Goal: Task Accomplishment & Management: Use online tool/utility

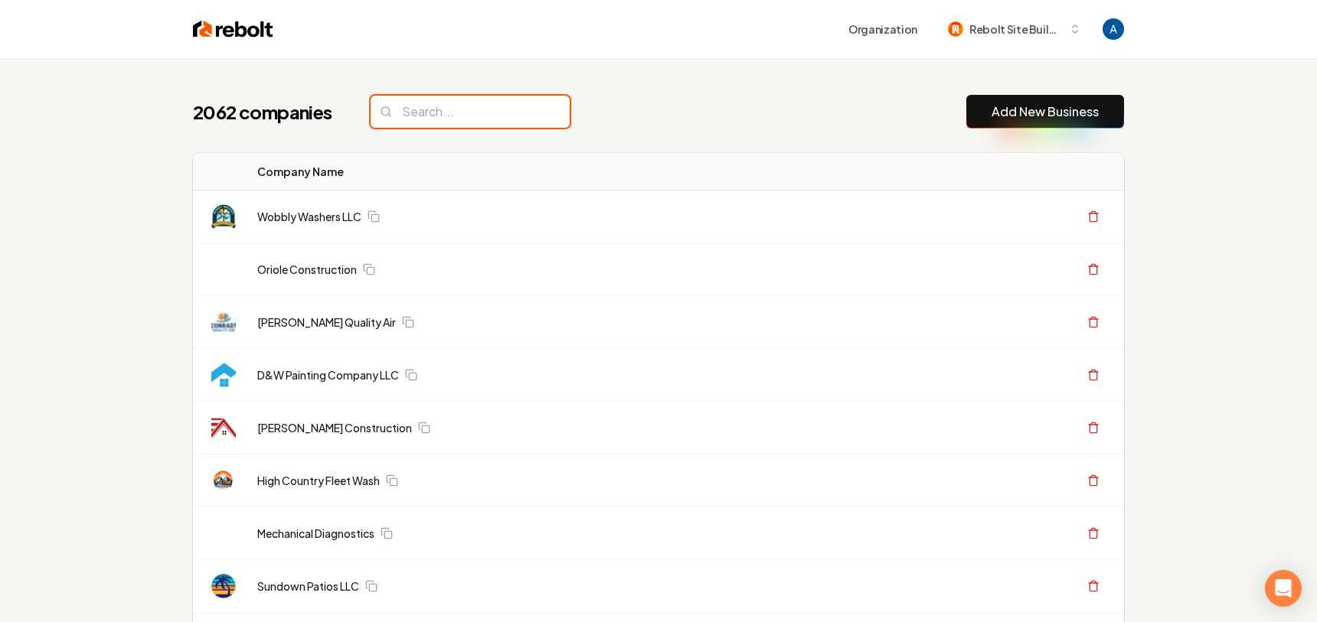
click at [440, 119] on input "search" at bounding box center [470, 112] width 199 height 32
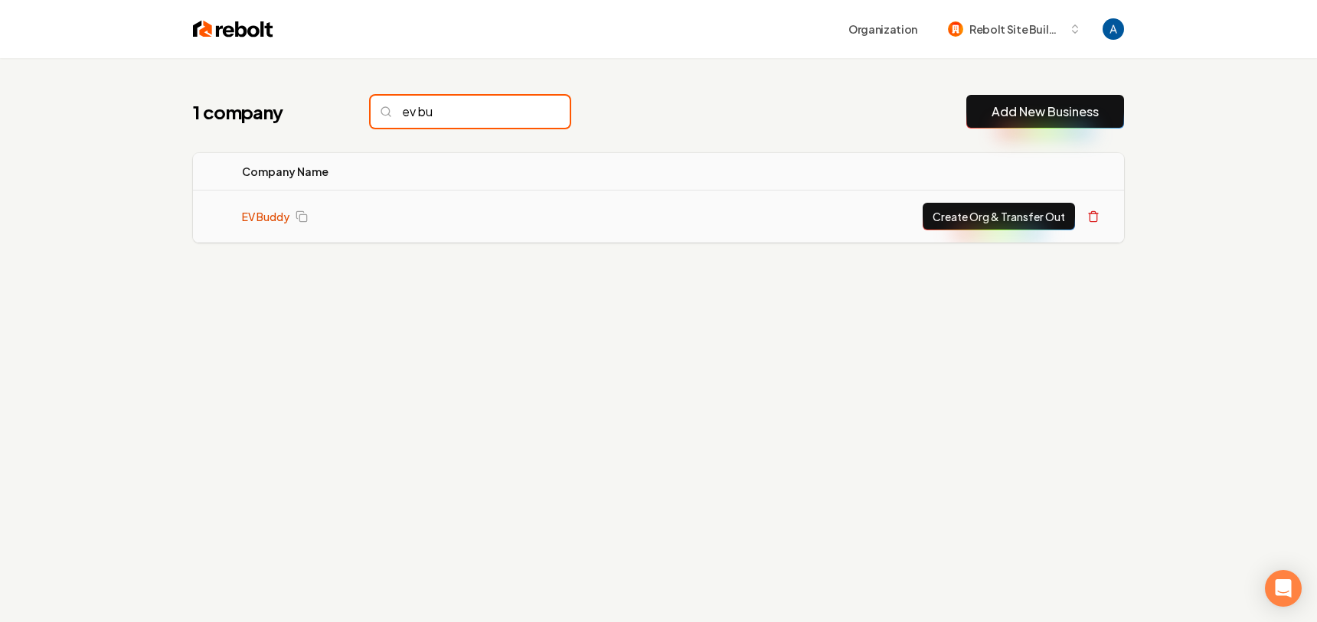
type input "ev bu"
click at [275, 222] on link "EV Buddy" at bounding box center [265, 216] width 47 height 15
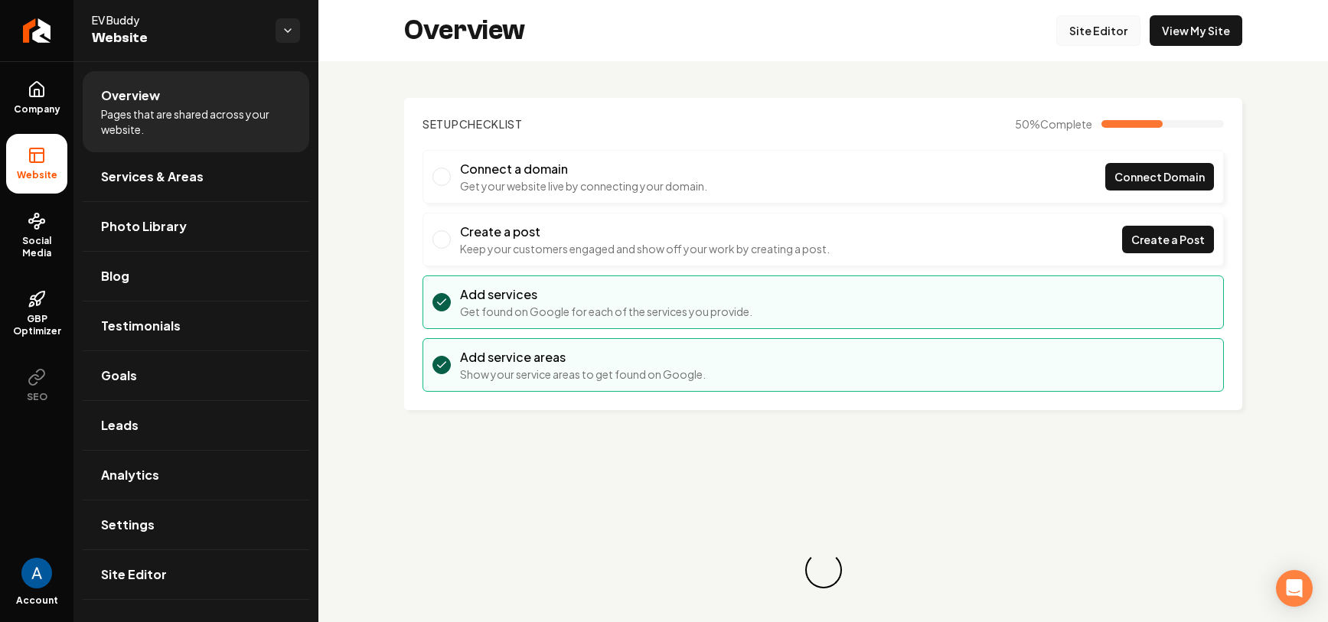
click at [1090, 27] on link "Site Editor" at bounding box center [1099, 30] width 84 height 31
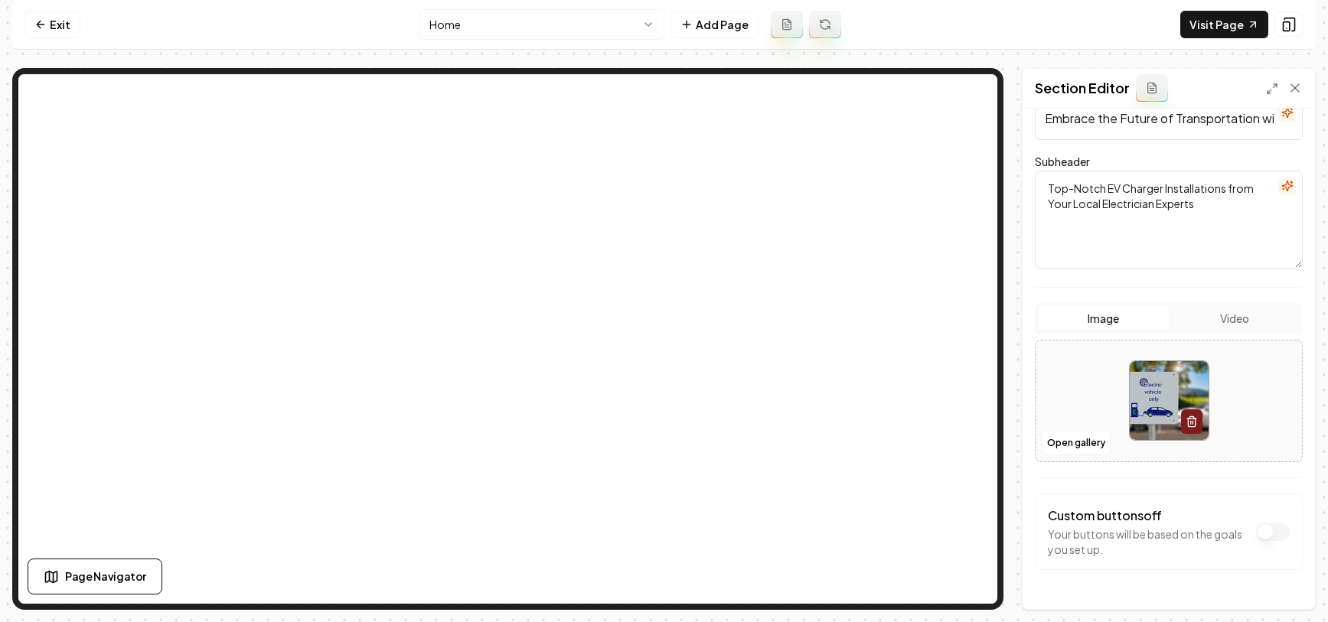
scroll to position [168, 0]
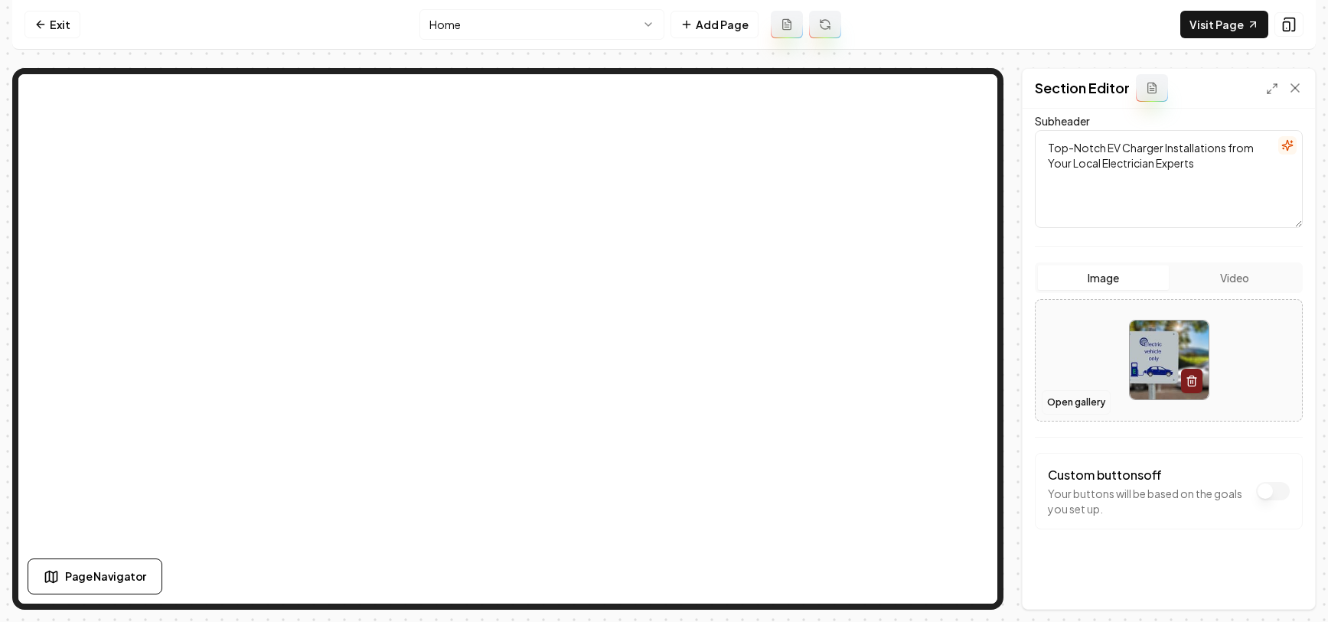
click at [1065, 410] on button "Open gallery" at bounding box center [1076, 402] width 69 height 24
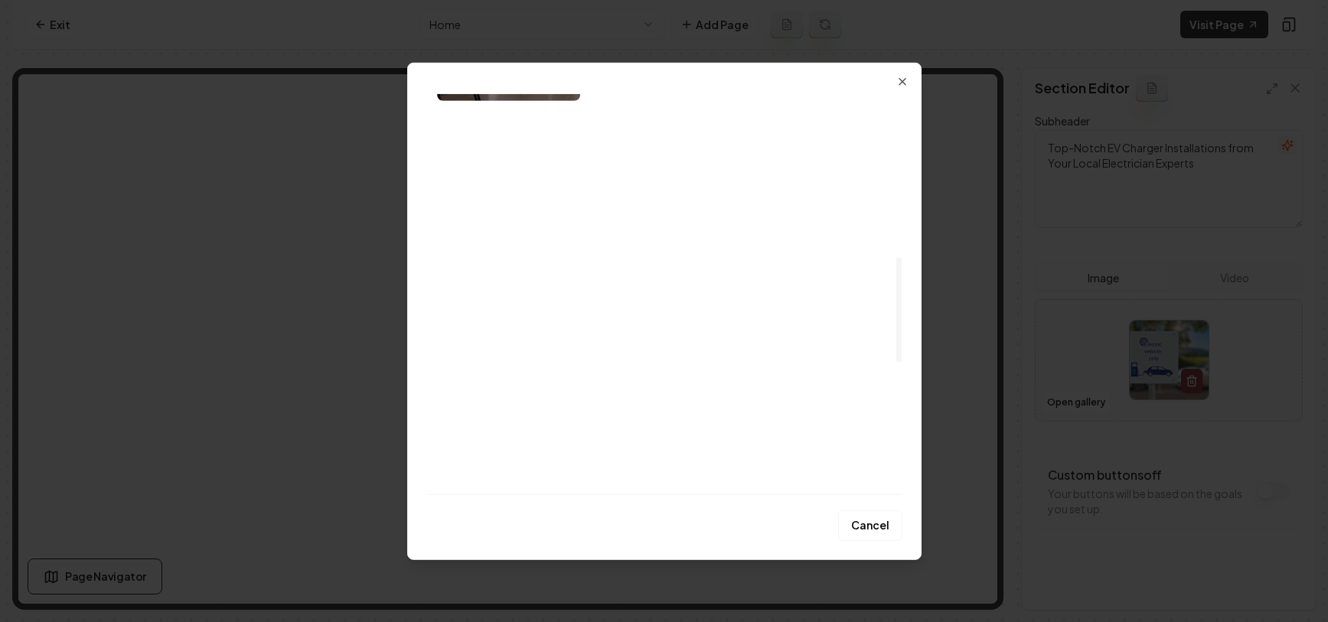
scroll to position [615, 0]
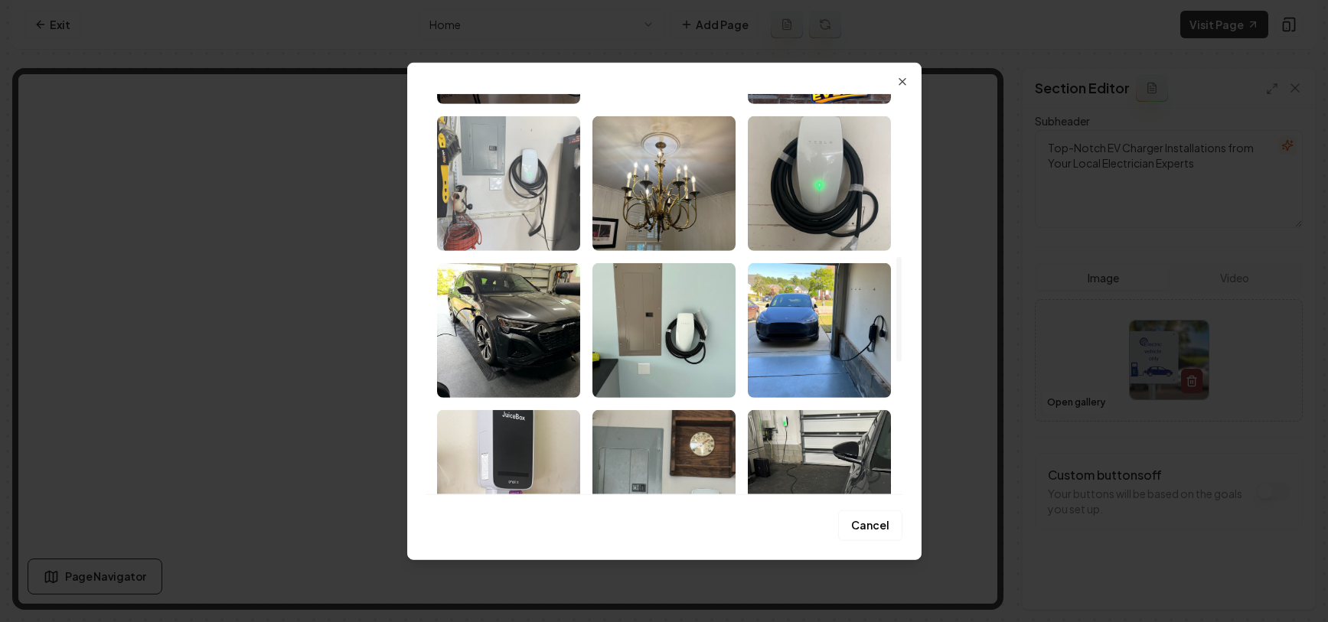
click at [495, 191] on img "Select image image_67d9c814432c4764169109a9.jpeg" at bounding box center [508, 183] width 143 height 135
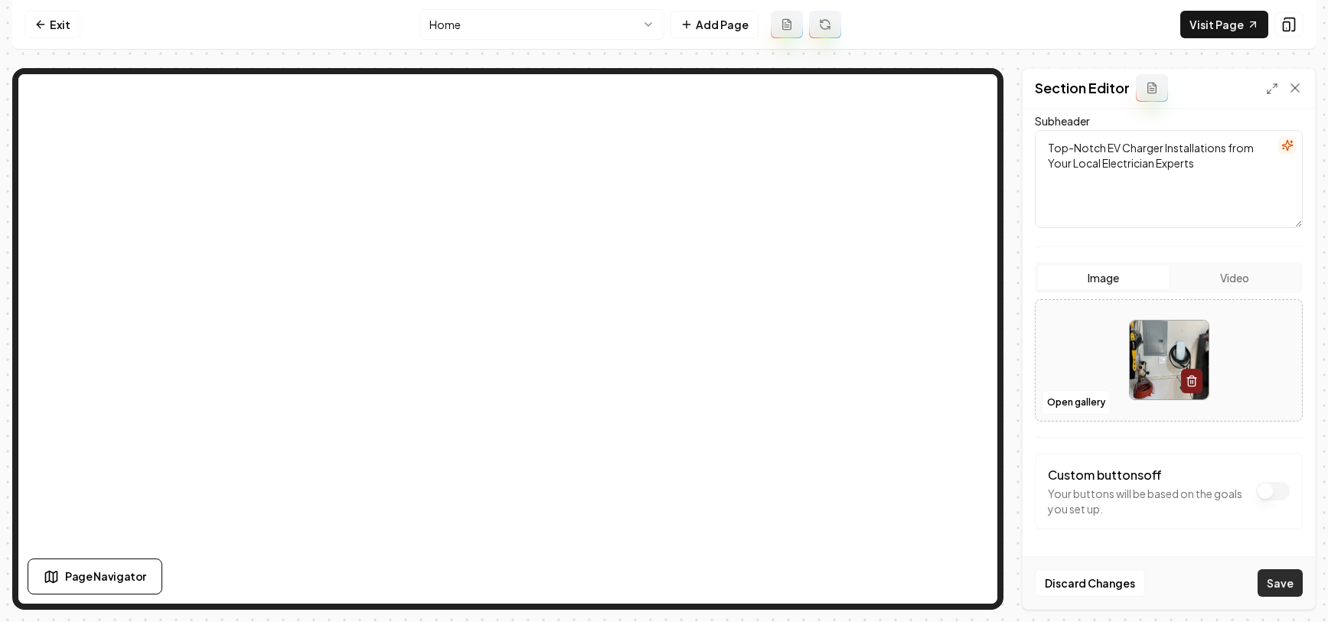
click at [1292, 577] on button "Save" at bounding box center [1280, 584] width 45 height 28
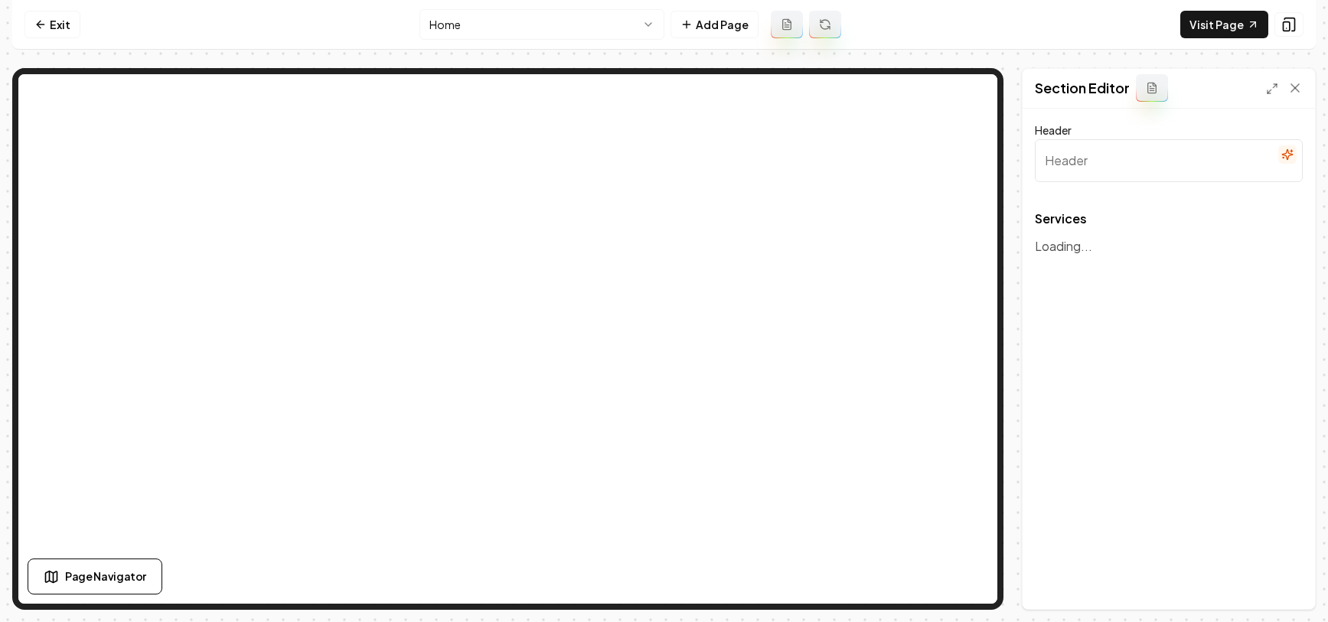
type input "Our Expert Electrical Services"
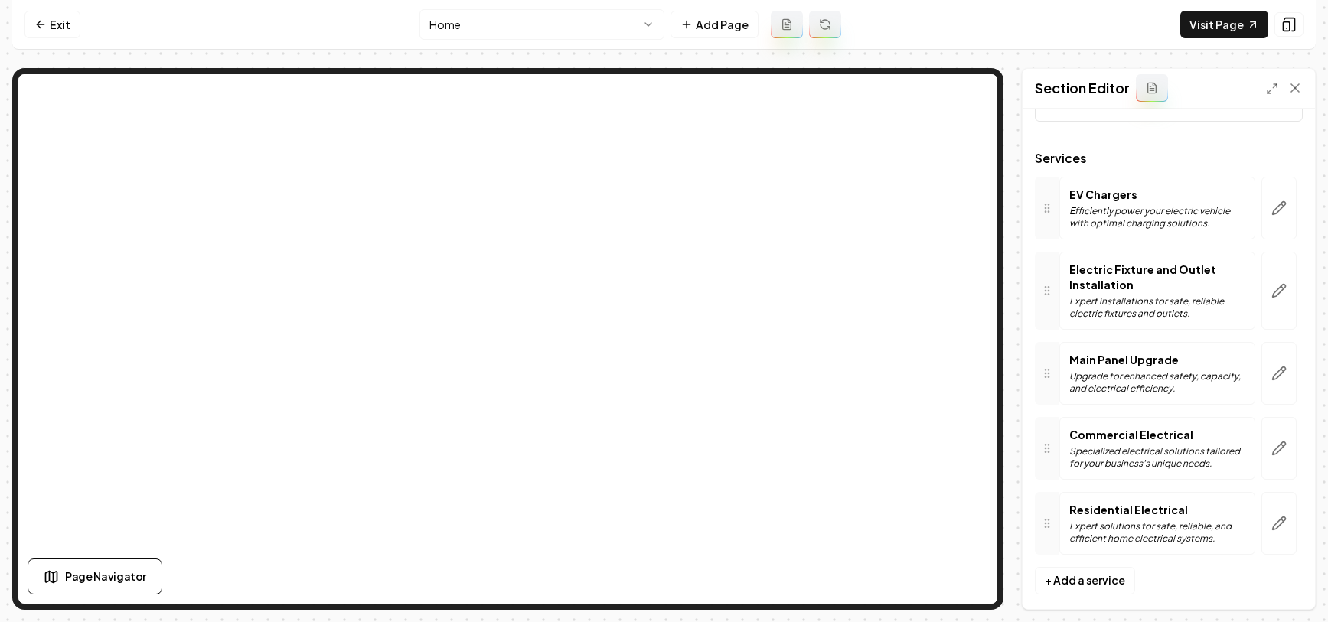
scroll to position [77, 0]
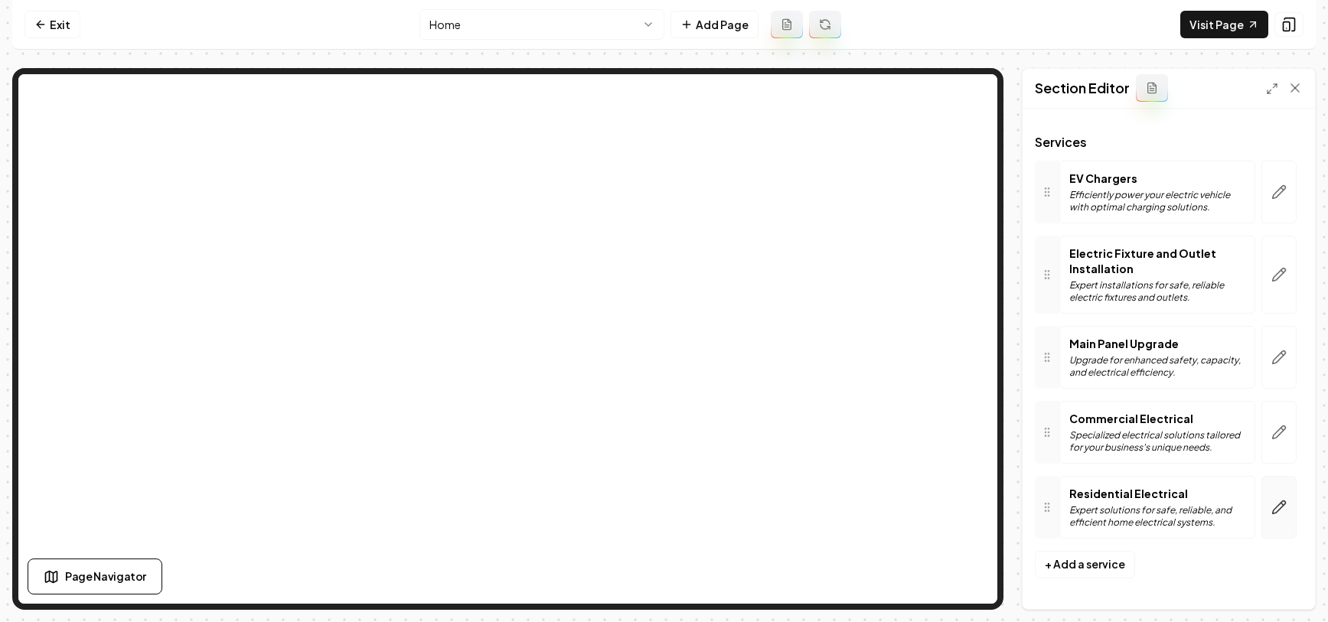
click at [1272, 510] on icon "button" at bounding box center [1279, 507] width 15 height 15
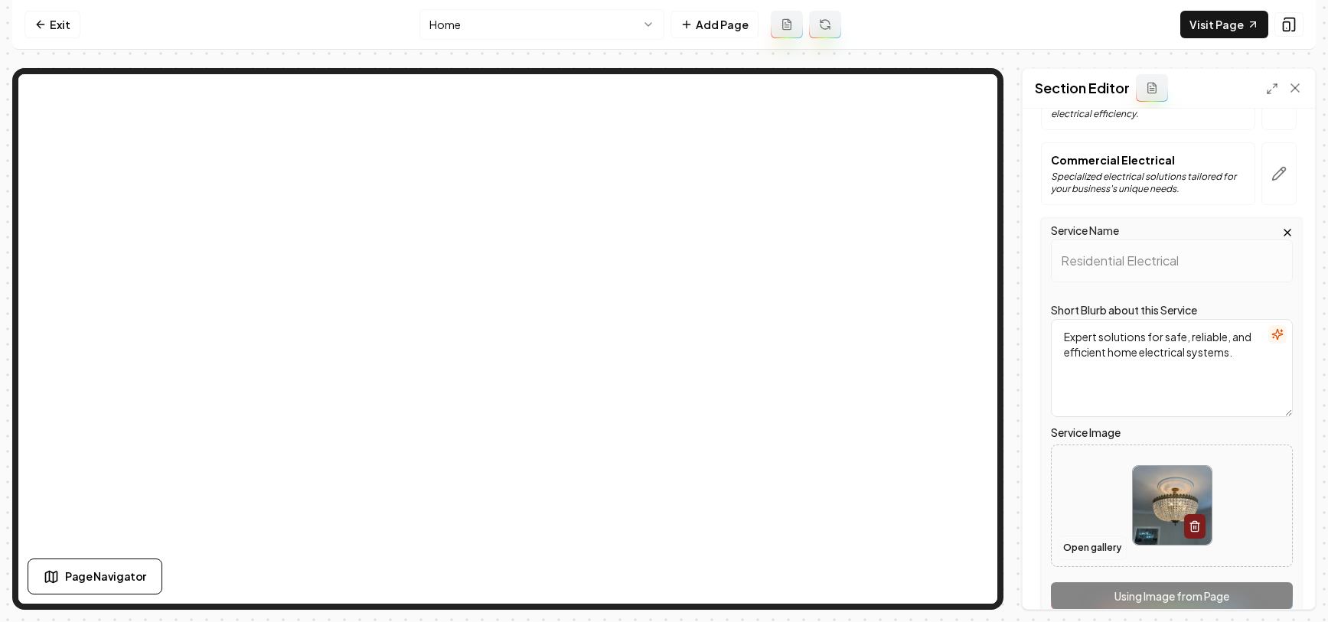
scroll to position [350, 0]
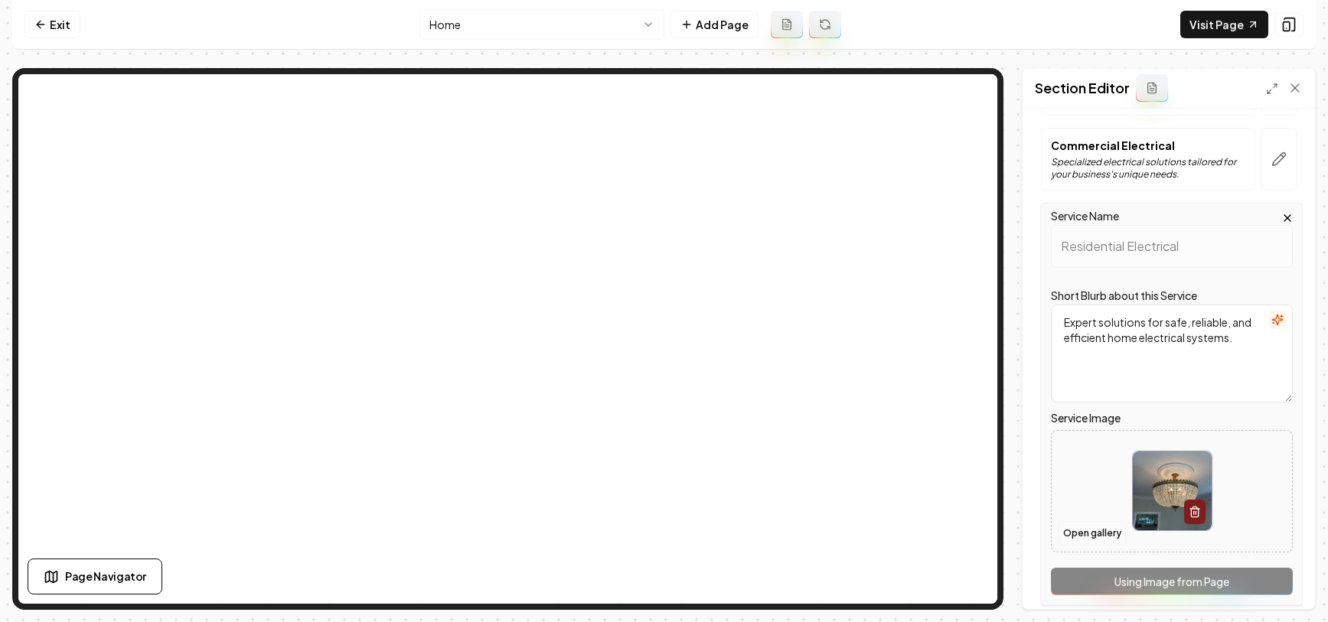
click at [1084, 540] on button "Open gallery" at bounding box center [1092, 533] width 69 height 24
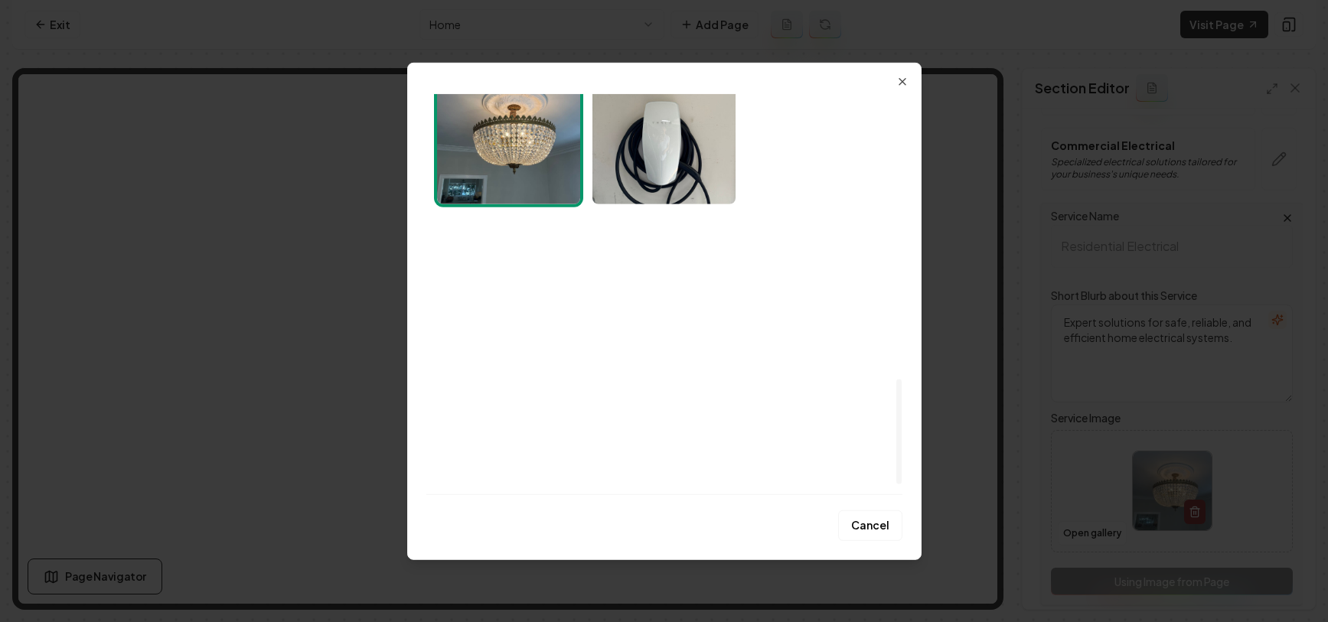
scroll to position [1112, 0]
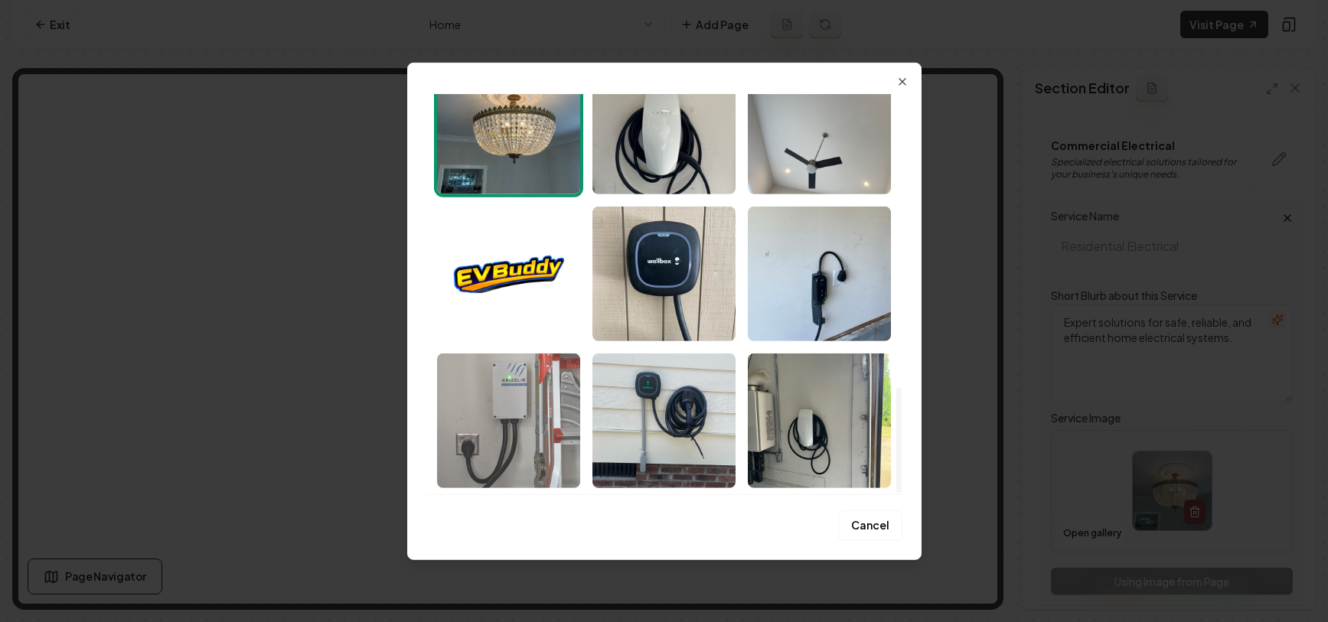
click at [523, 400] on img "Select image image_67d9c816432c476416911d3b.jpeg" at bounding box center [508, 420] width 143 height 135
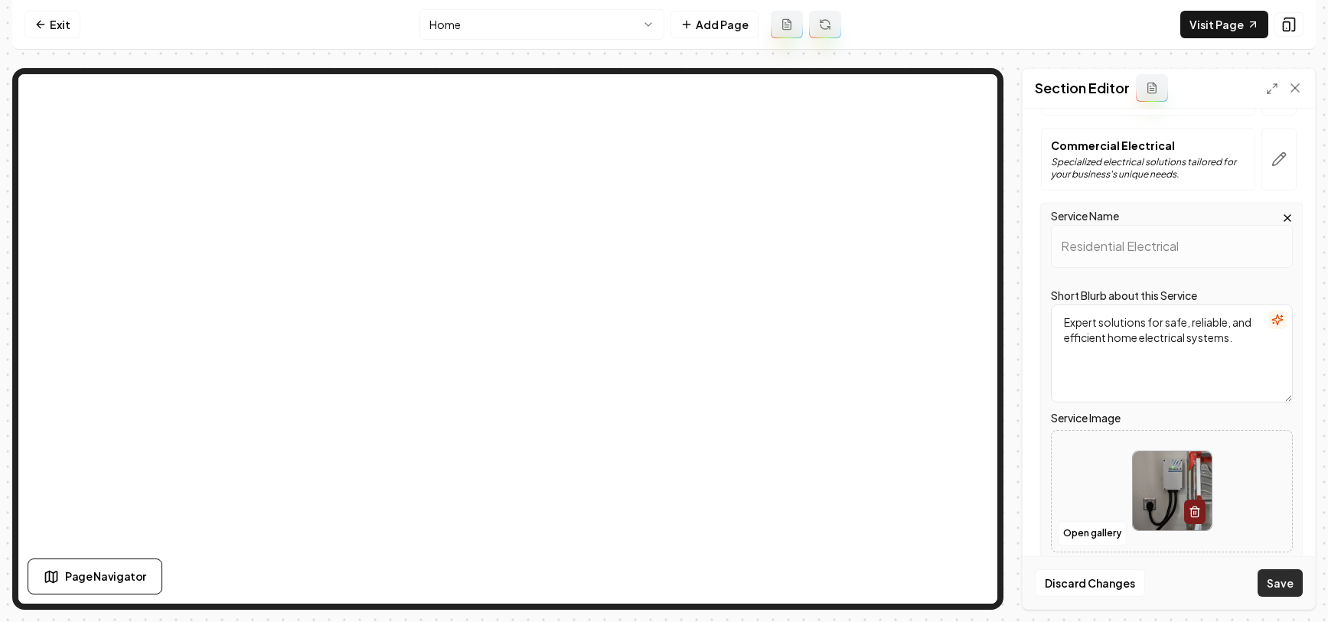
click at [1280, 585] on button "Save" at bounding box center [1280, 584] width 45 height 28
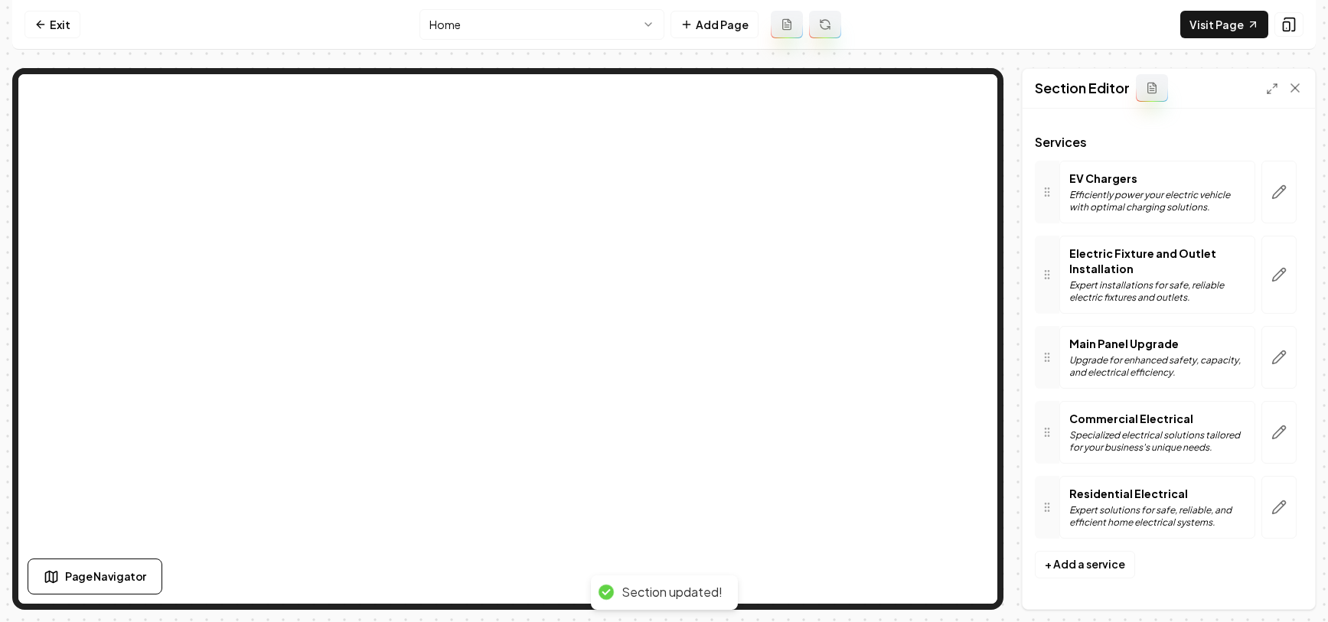
scroll to position [77, 0]
click at [51, 27] on link "Exit" at bounding box center [52, 25] width 56 height 28
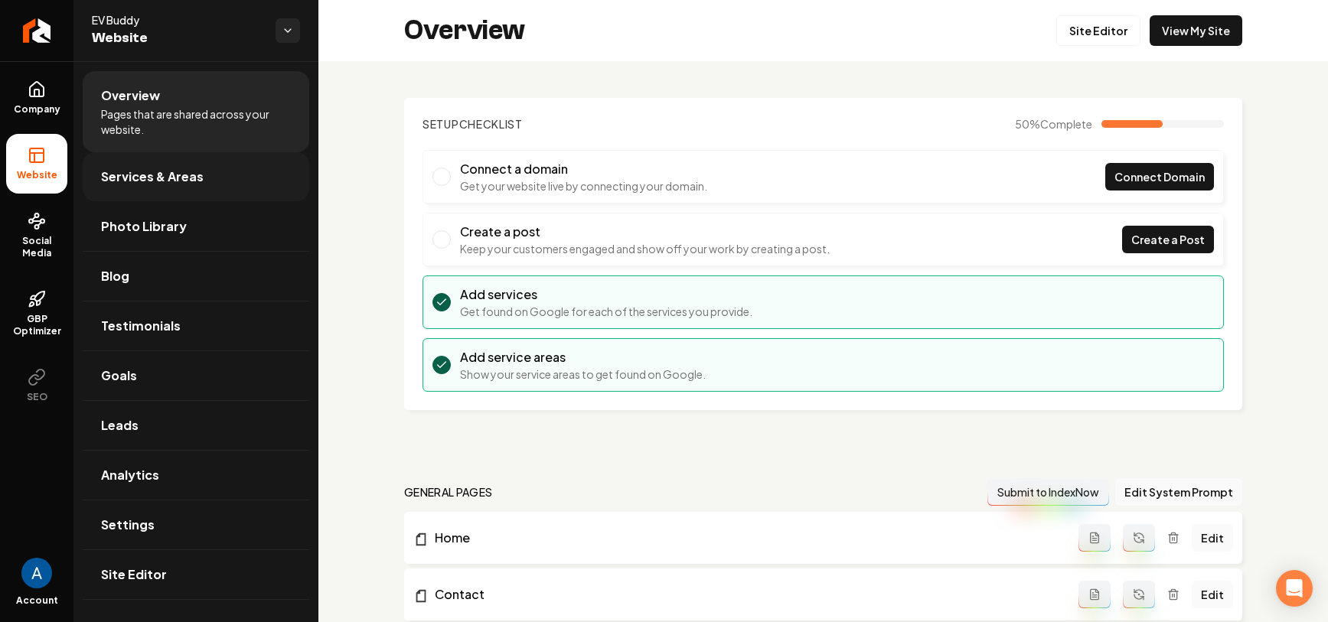
click at [147, 156] on link "Services & Areas" at bounding box center [196, 176] width 227 height 49
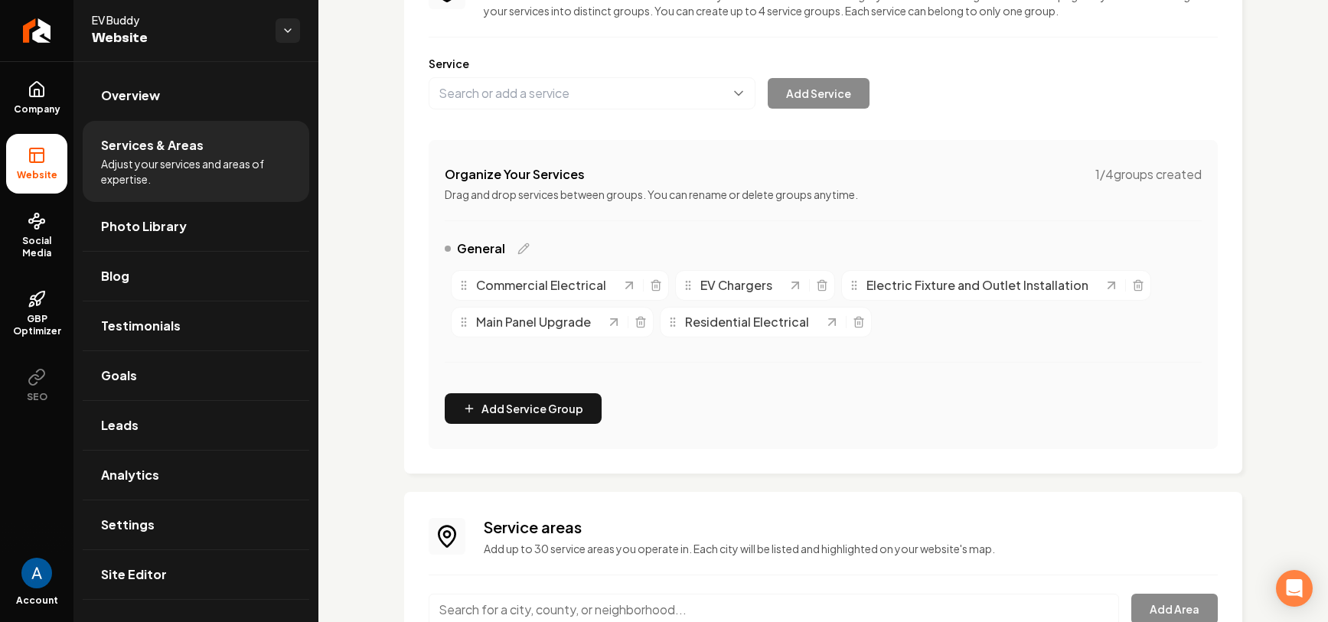
scroll to position [152, 0]
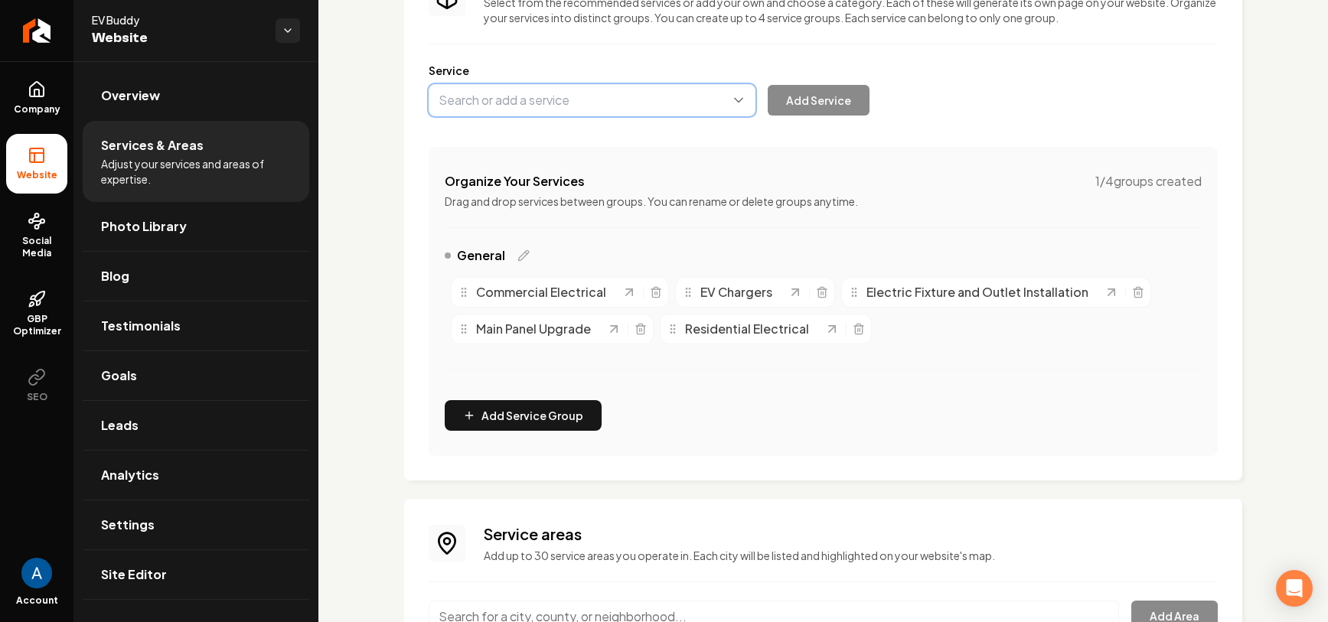
click at [544, 107] on button "Main content area" at bounding box center [592, 100] width 327 height 32
type input "Lighting Installation"
click at [814, 98] on button "Add Service" at bounding box center [819, 100] width 102 height 31
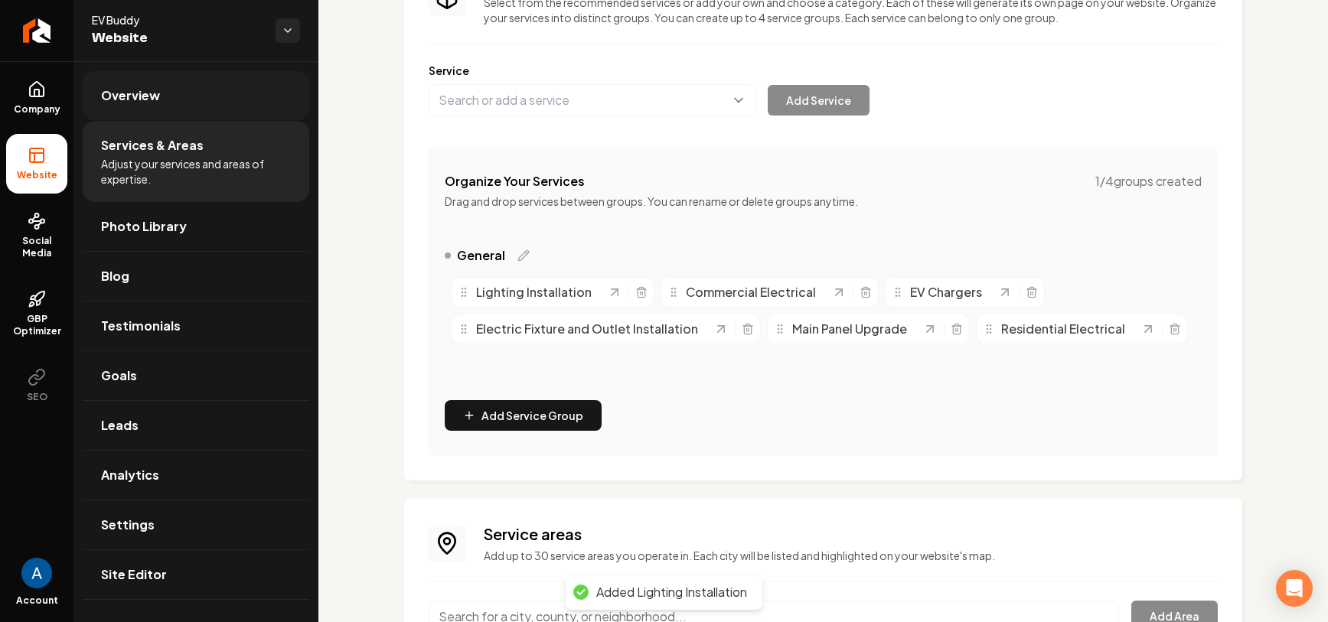
click at [134, 99] on span "Overview" at bounding box center [130, 96] width 59 height 18
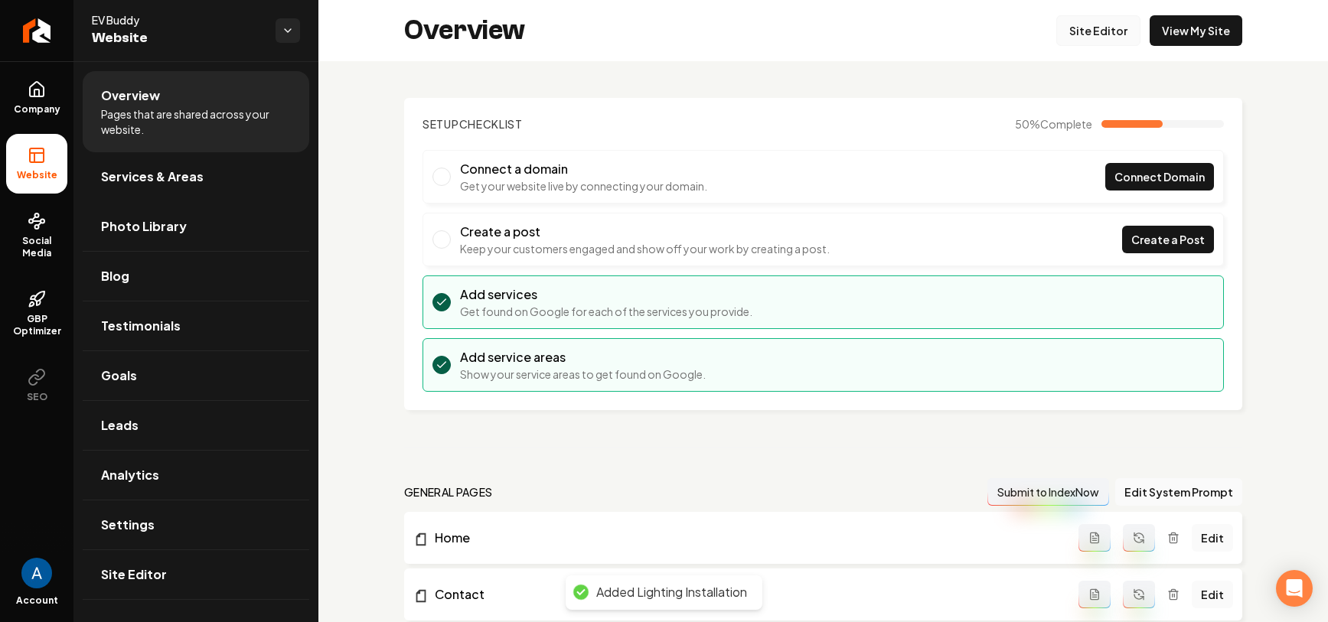
click at [1100, 31] on link "Site Editor" at bounding box center [1099, 30] width 84 height 31
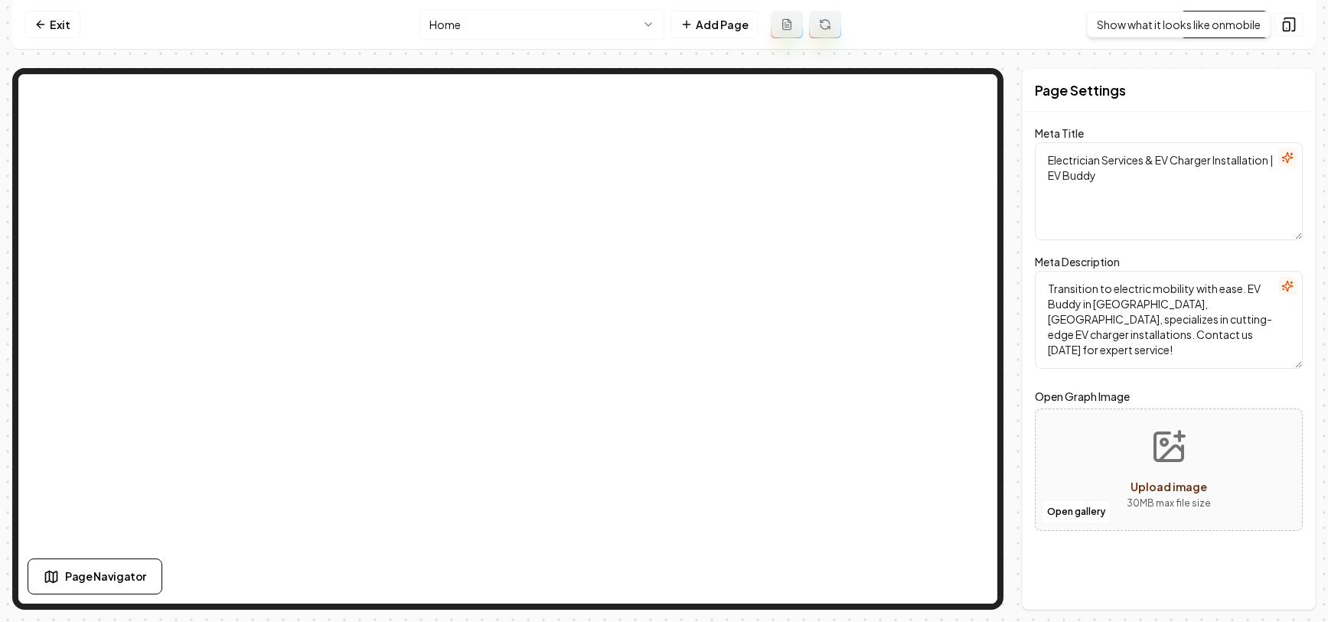
click at [1225, 18] on div "Show what it looks like on mobile Show what it looks like on mobile" at bounding box center [1179, 24] width 184 height 26
click at [1202, 27] on link "Visit Page" at bounding box center [1225, 25] width 88 height 28
